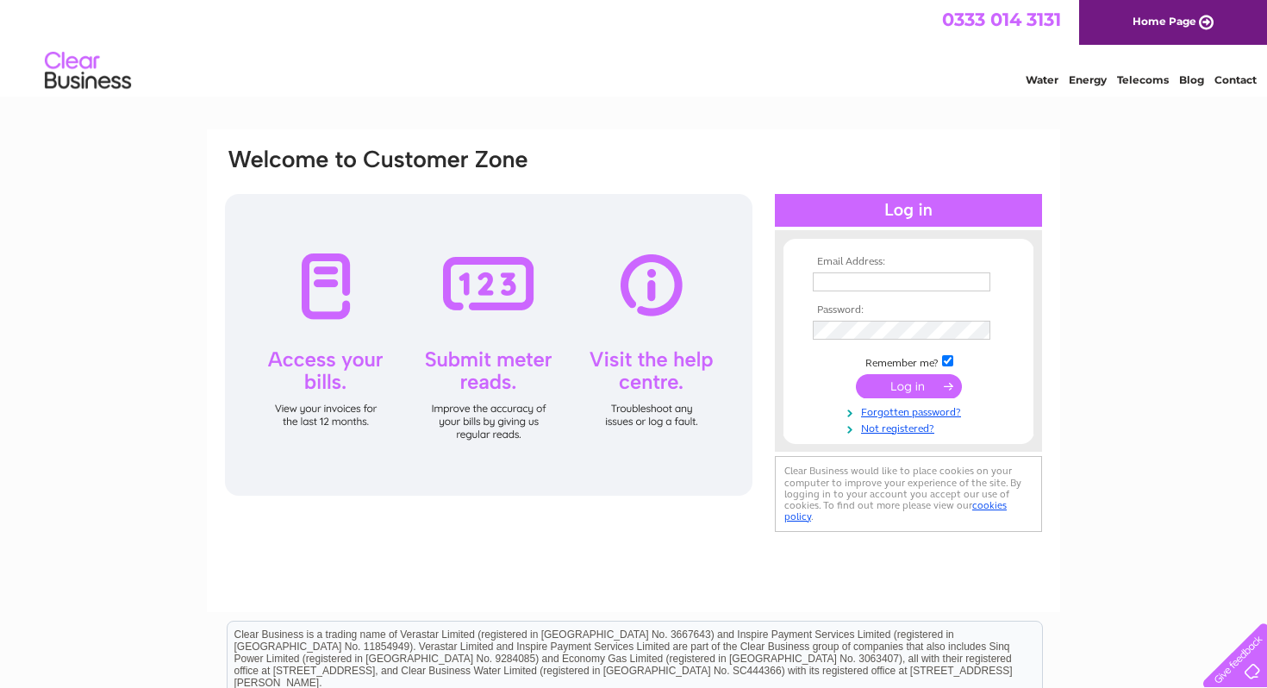
click at [953, 277] on input "text" at bounding box center [902, 281] width 178 height 19
type input "[EMAIL_ADDRESS][DOMAIN_NAME]"
click at [856, 376] on input "submit" at bounding box center [909, 388] width 106 height 24
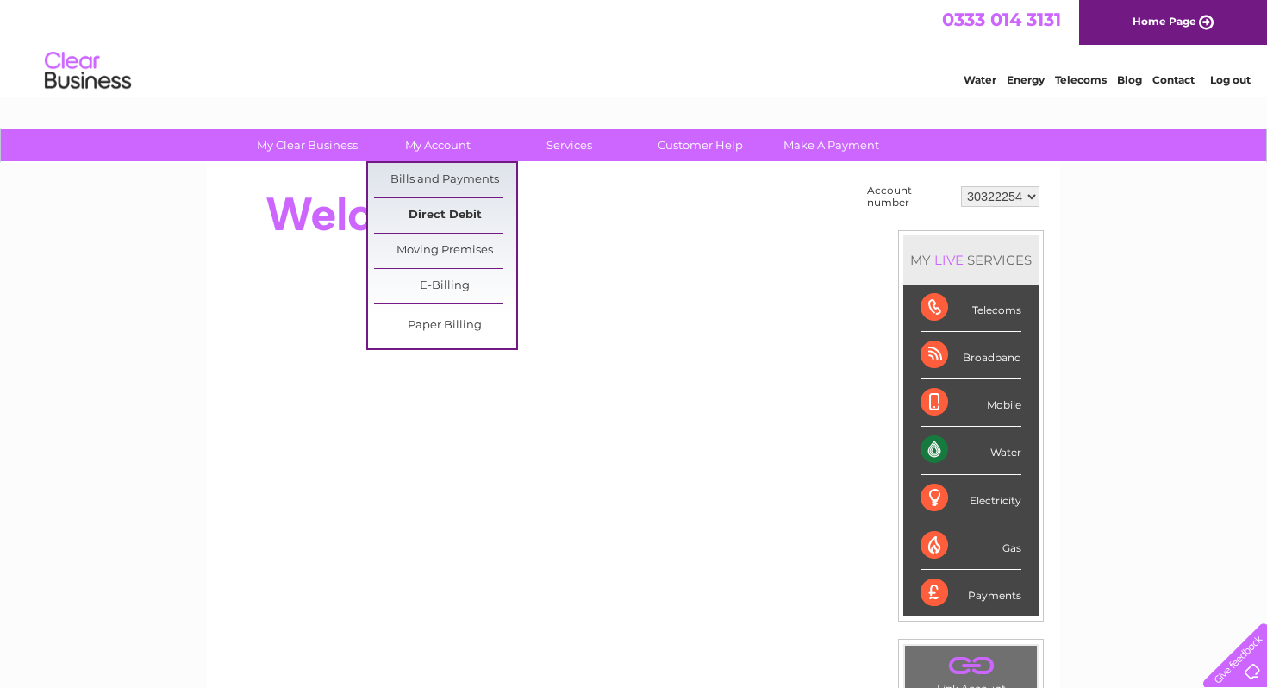
click at [459, 219] on link "Direct Debit" at bounding box center [445, 215] width 142 height 34
click at [438, 210] on link "Direct Debit" at bounding box center [445, 215] width 142 height 34
click at [444, 144] on link "My Account" at bounding box center [438, 145] width 142 height 32
click at [445, 205] on link "Direct Debit" at bounding box center [445, 215] width 142 height 34
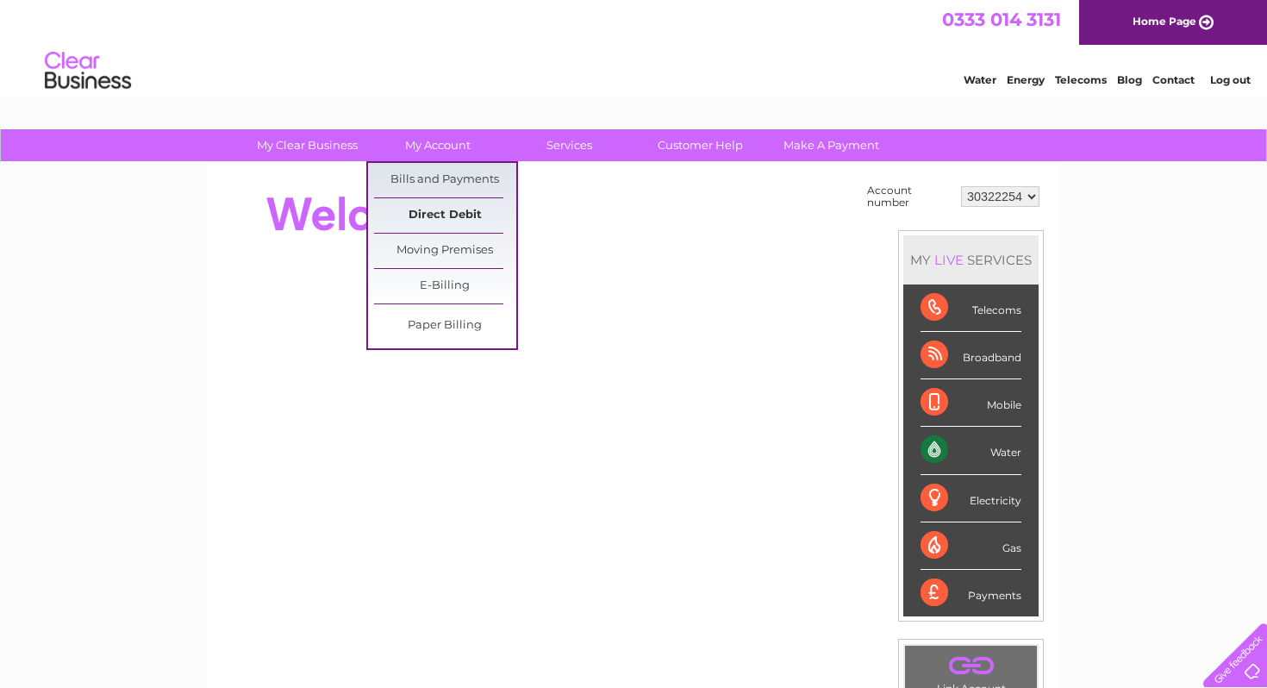
click at [434, 215] on link "Direct Debit" at bounding box center [445, 215] width 142 height 34
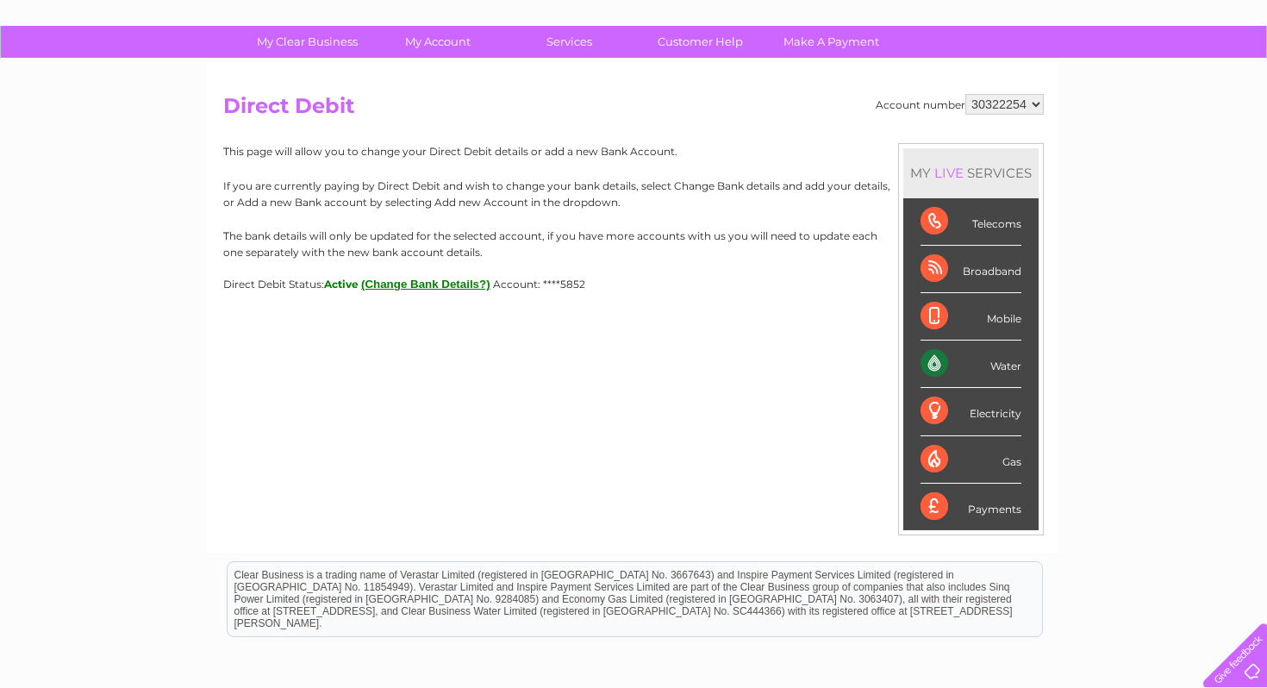
scroll to position [101, 0]
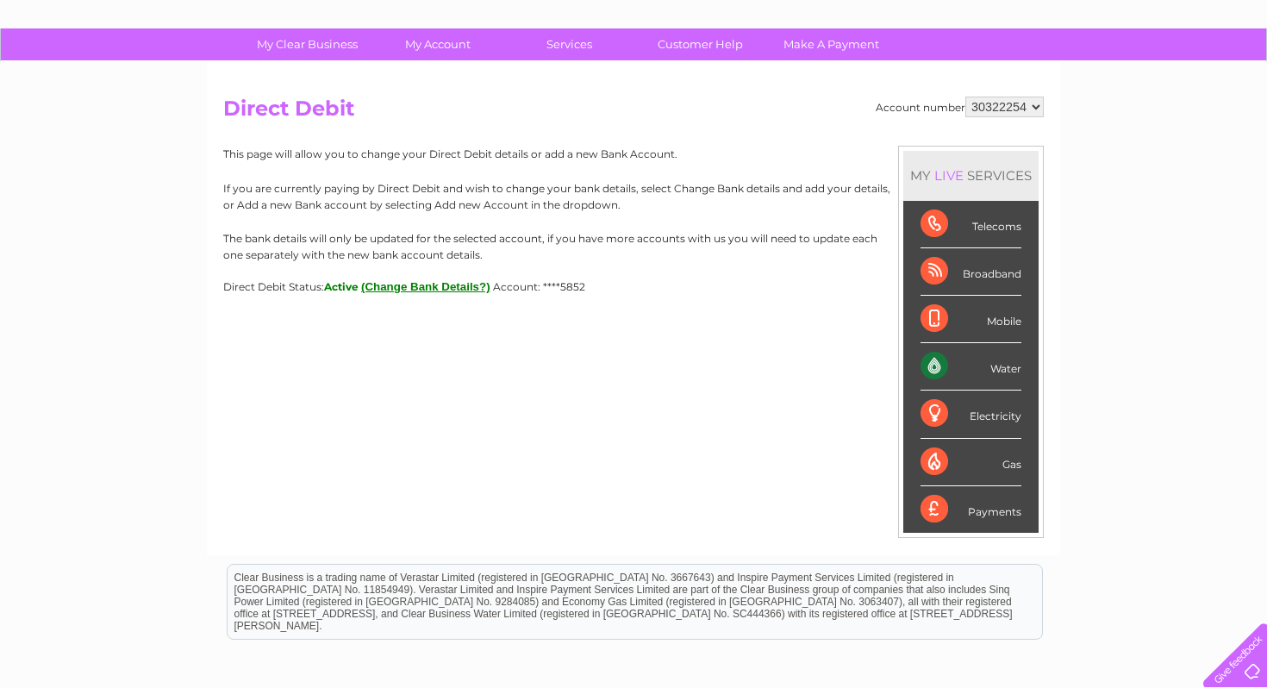
click at [454, 285] on button "(Change Bank Details?)" at bounding box center [425, 286] width 129 height 13
